Goal: Information Seeking & Learning: Find contact information

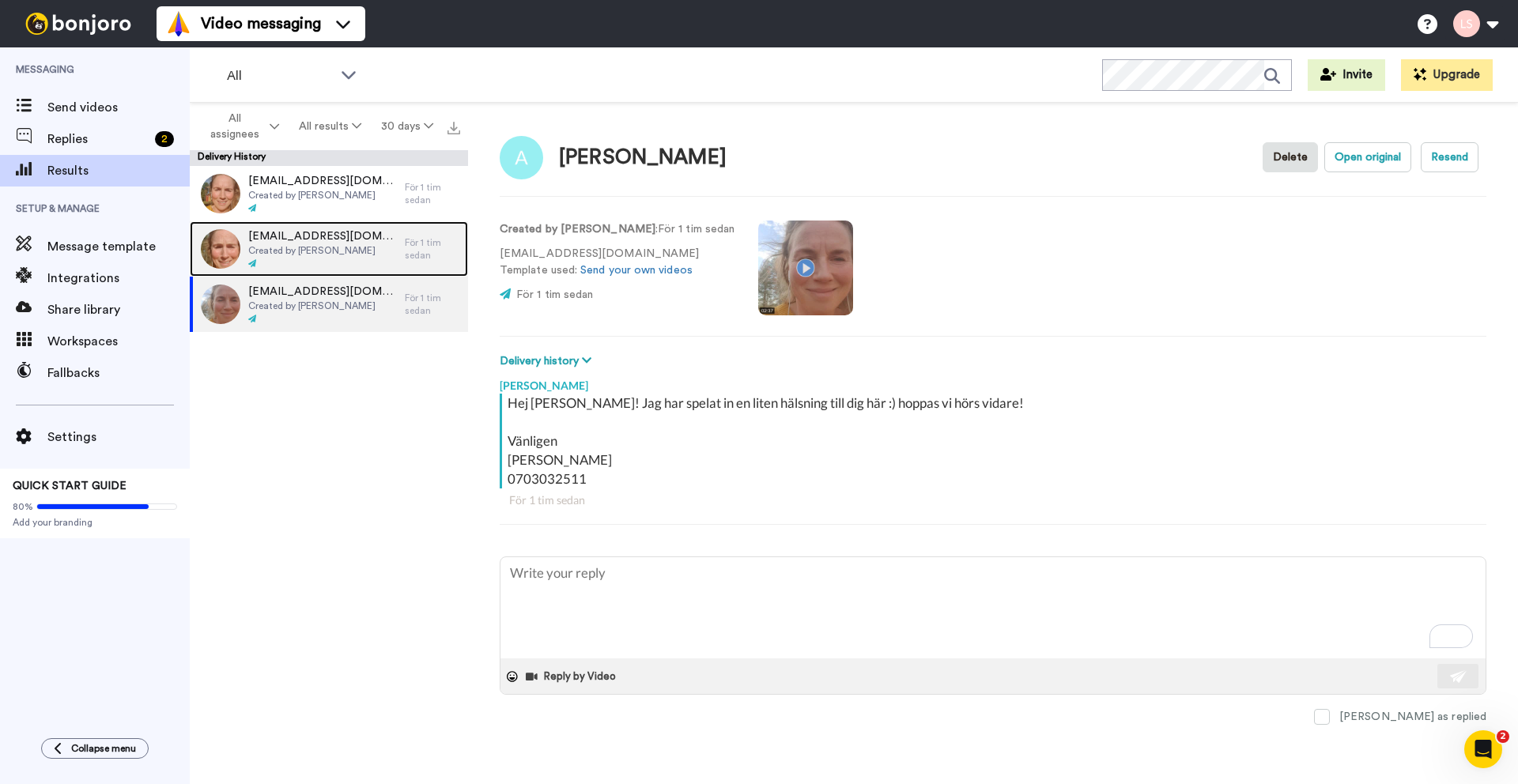
click at [298, 241] on span "naringsliv@vannas.se" at bounding box center [322, 236] width 149 height 16
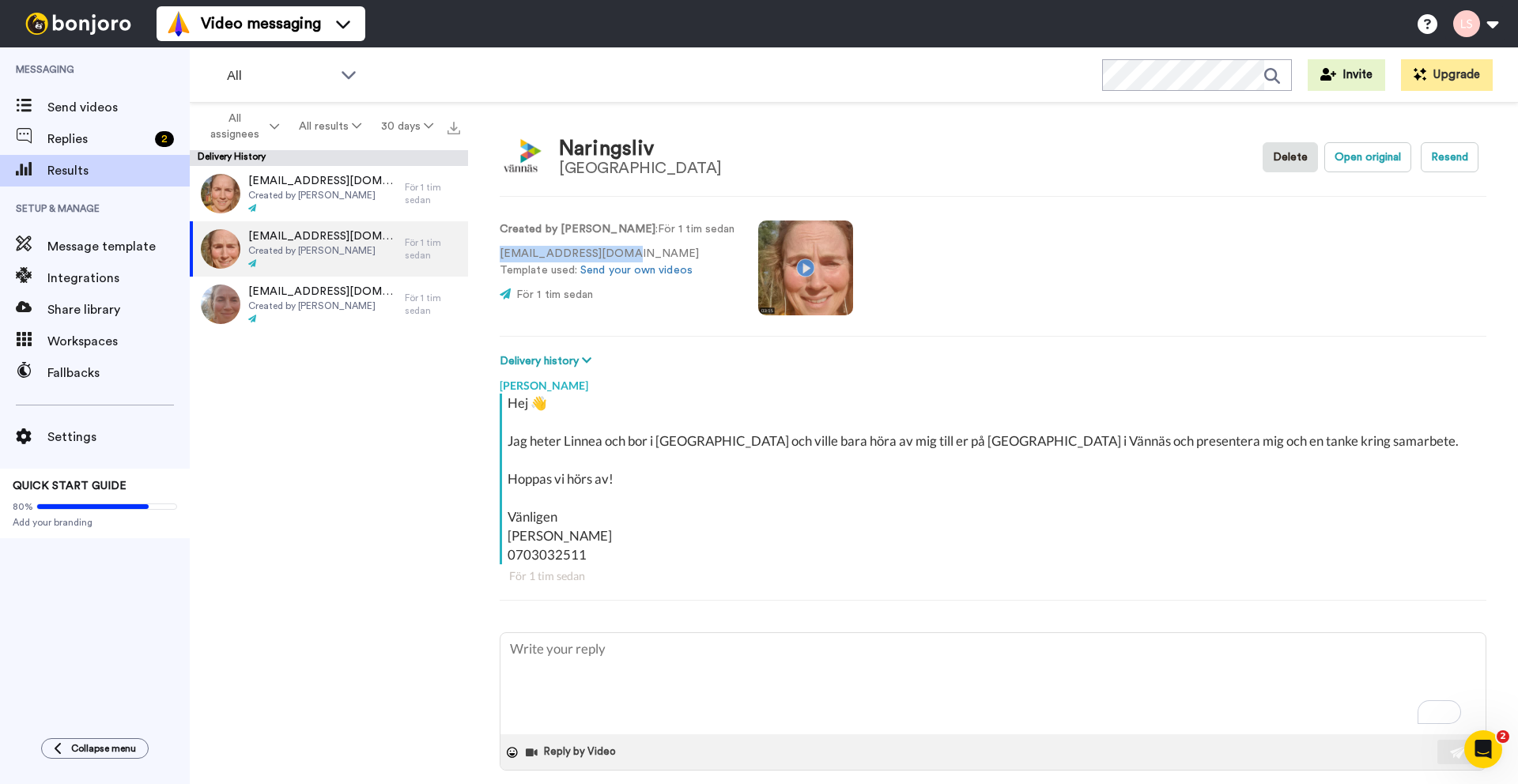
drag, startPoint x: 612, startPoint y: 251, endPoint x: 491, endPoint y: 239, distance: 121.6
click at [491, 239] on div "Naringsliv Vännäs kommun Delete Open original Resend Created by Linnea Sigurdso…" at bounding box center [993, 447] width 1050 height 689
copy p "naringsliv@vannas.se"
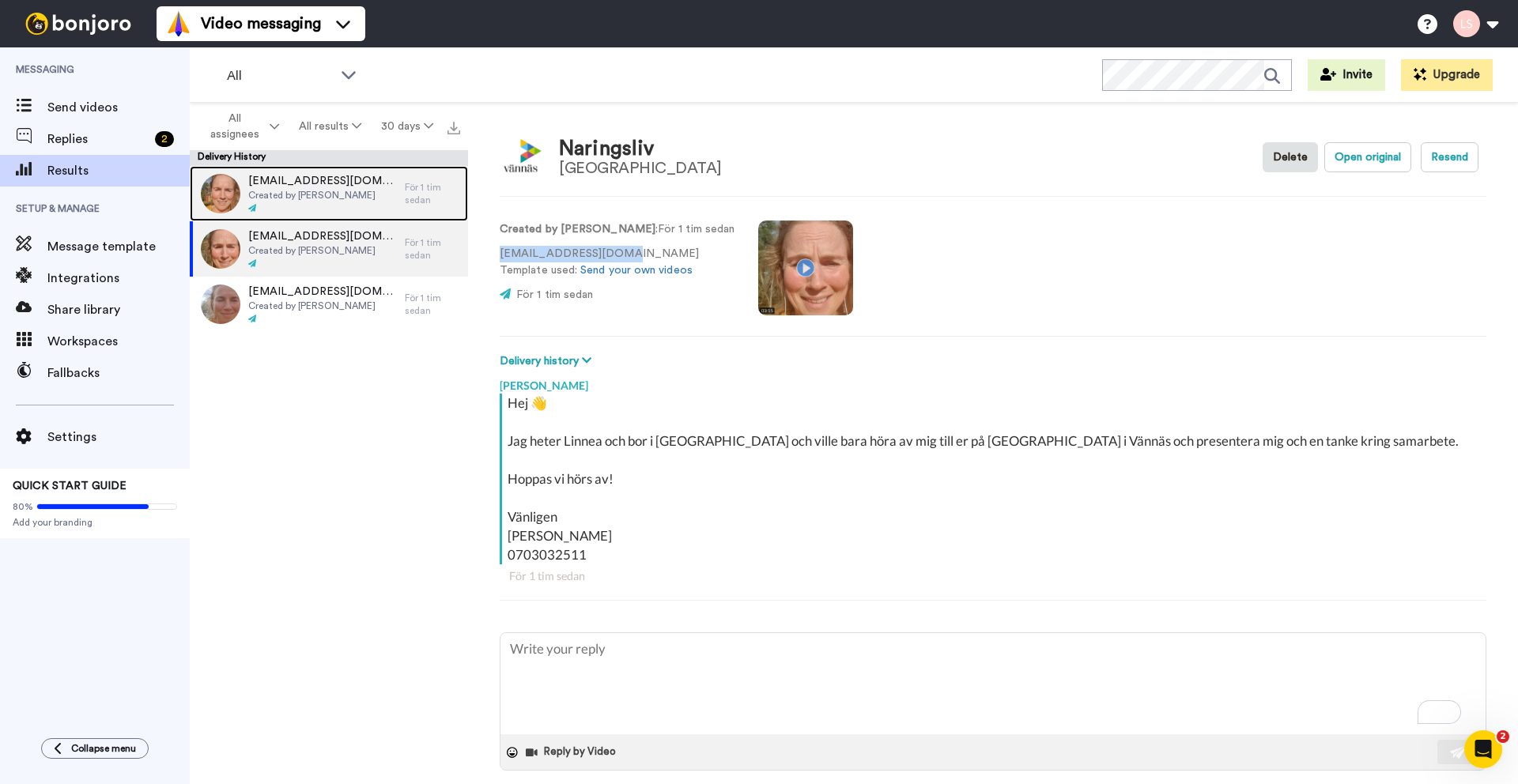
click at [303, 181] on span "kommunen@bjurholm.se" at bounding box center [322, 181] width 149 height 16
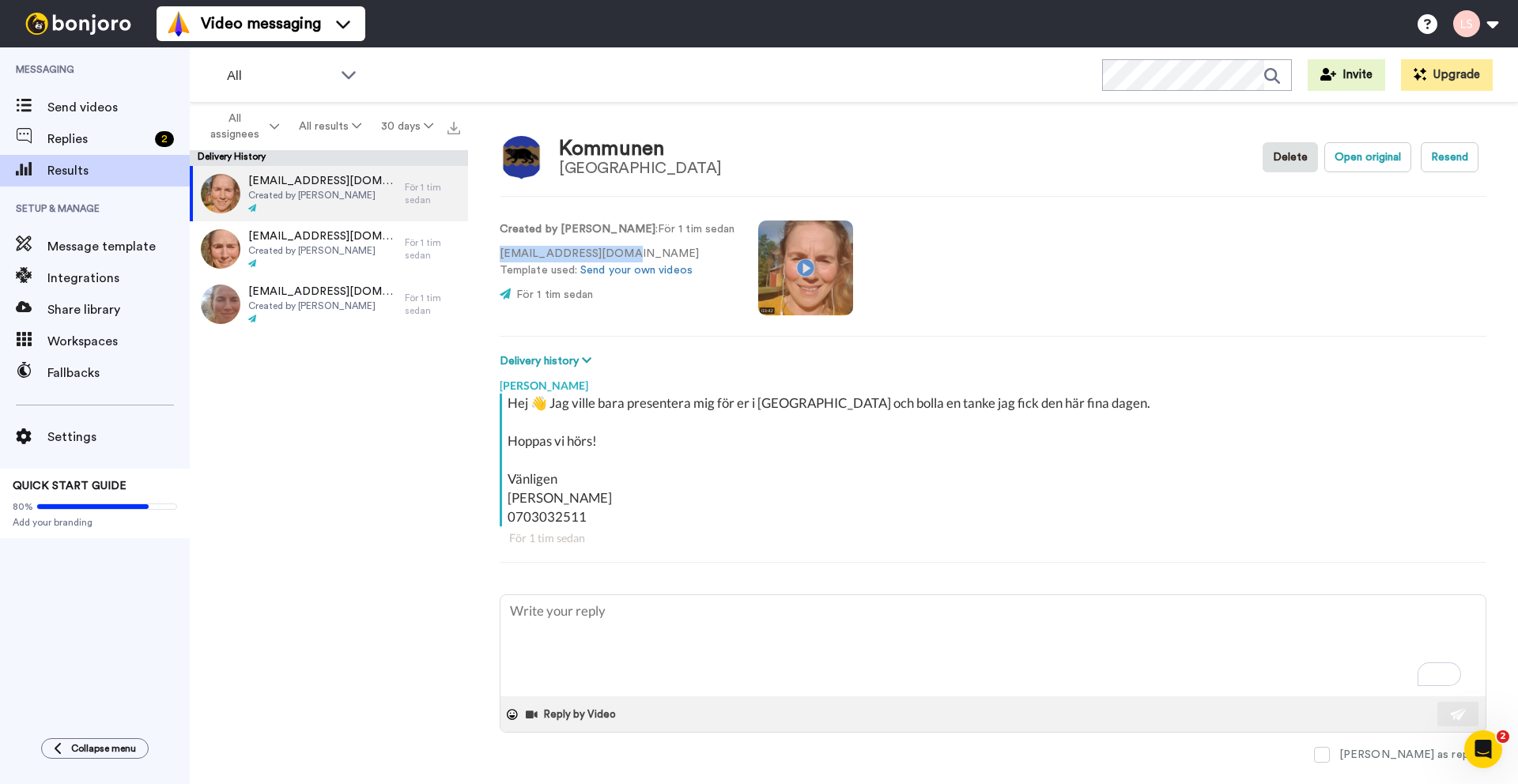
drag, startPoint x: 626, startPoint y: 252, endPoint x: 491, endPoint y: 243, distance: 135.3
click at [491, 243] on div "Kommunen Bjurholm Municipality Delete Open original Resend Created by Linnea Si…" at bounding box center [993, 447] width 1050 height 689
copy p "kommunen@bjurholm.se"
type textarea "x"
click at [798, 270] on video at bounding box center [805, 268] width 95 height 94
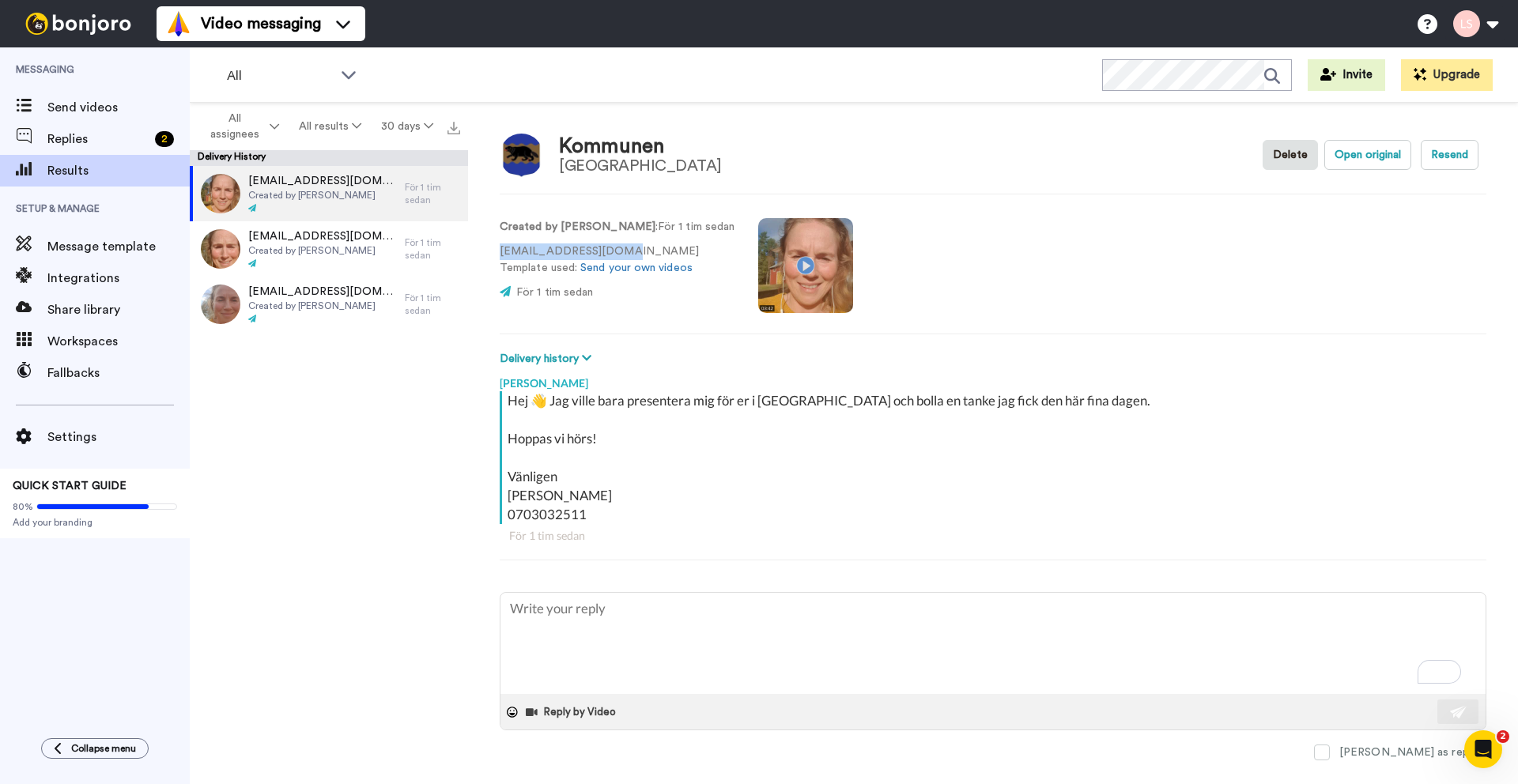
scroll to position [3, 0]
click at [89, 139] on span "Replies" at bounding box center [98, 139] width 101 height 19
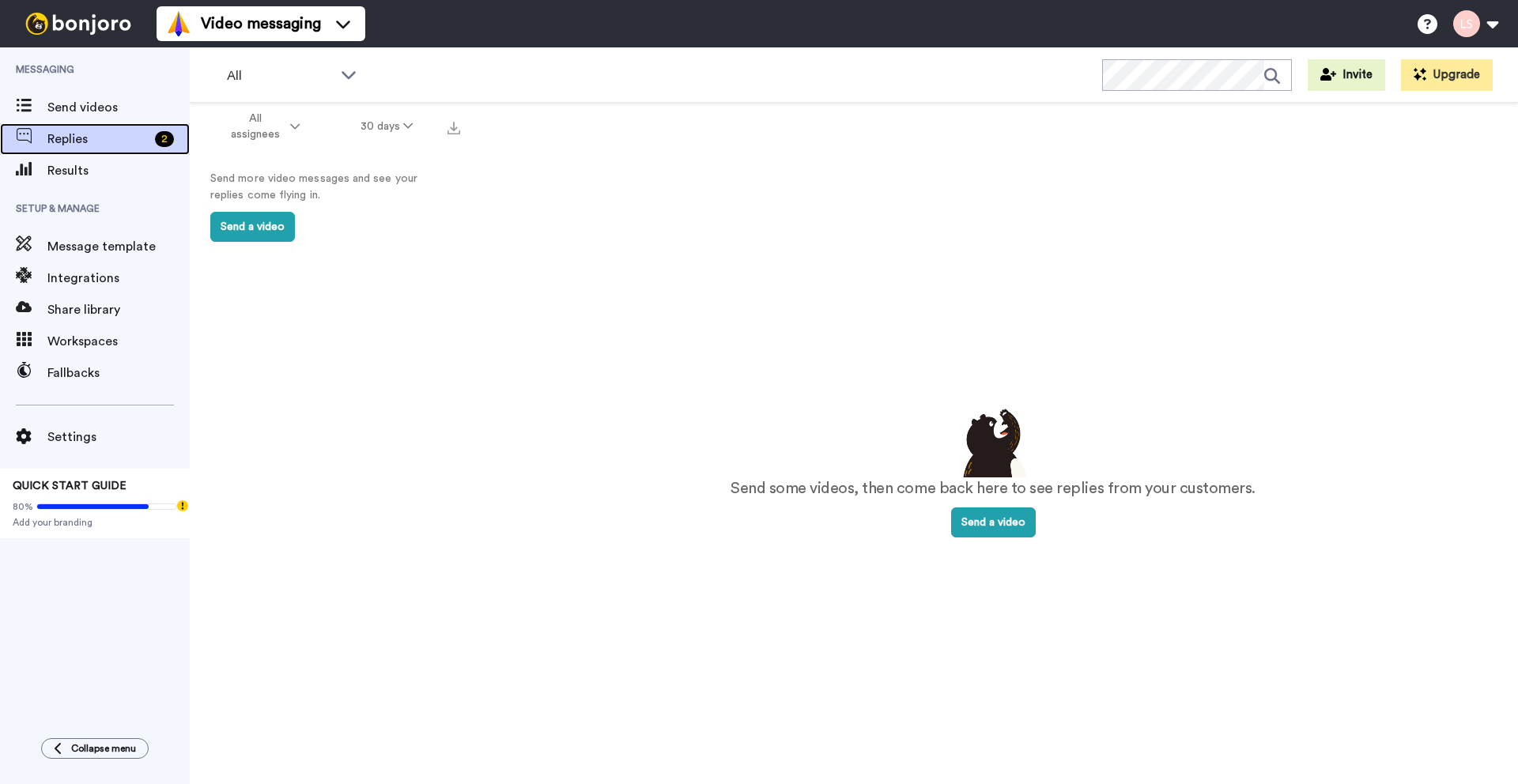
click at [80, 132] on span "Replies" at bounding box center [98, 139] width 101 height 19
click at [170, 138] on div "2" at bounding box center [165, 138] width 19 height 16
click at [272, 134] on span "All assignees" at bounding box center [255, 126] width 64 height 32
click at [272, 203] on li "Linnea Sigurdson" at bounding box center [266, 196] width 125 height 28
click at [71, 166] on span "Results" at bounding box center [119, 170] width 142 height 19
